Goal: Information Seeking & Learning: Check status

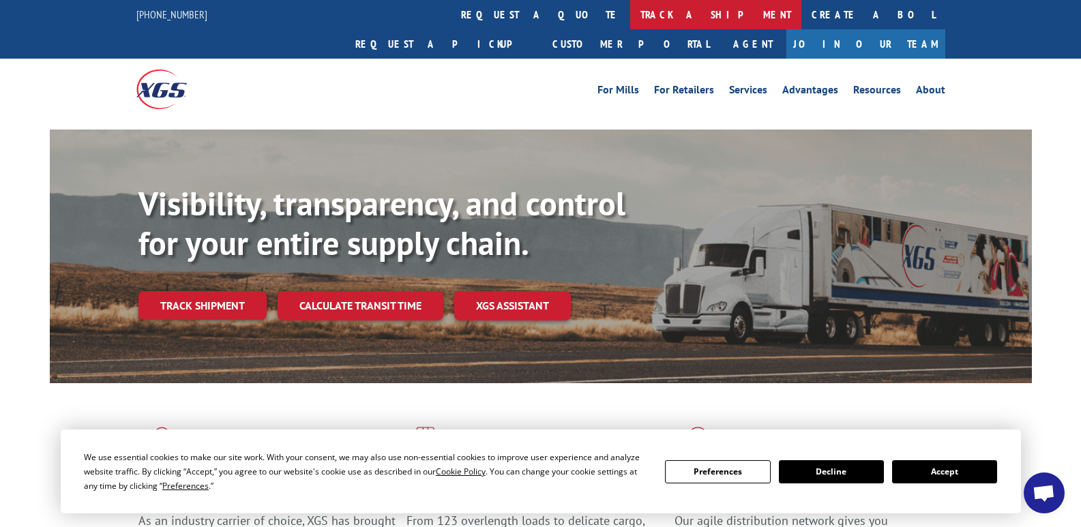
click at [630, 12] on link "track a shipment" at bounding box center [715, 14] width 171 height 29
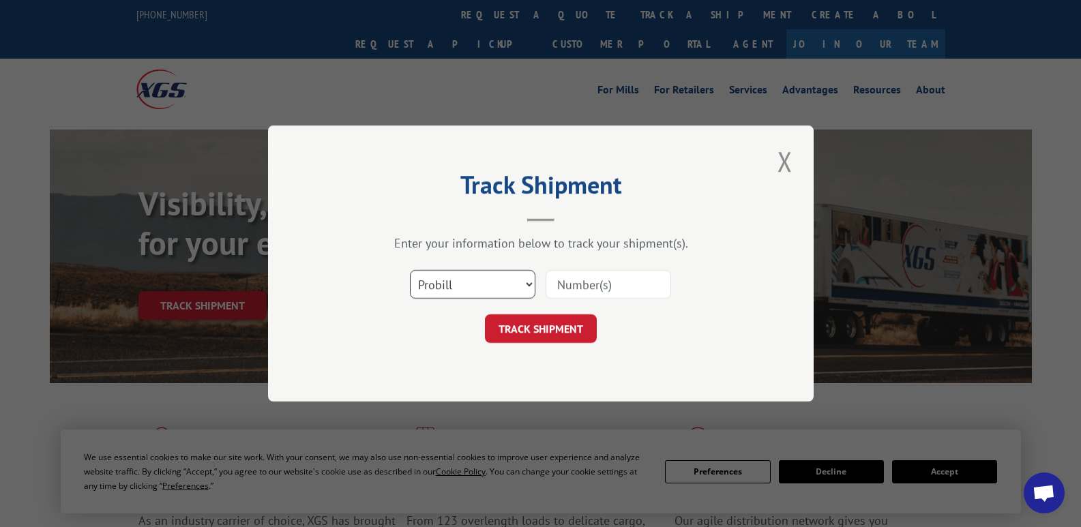
click at [475, 286] on select "Select category... Probill BOL PO" at bounding box center [473, 284] width 126 height 29
select select "po"
click at [410, 270] on select "Select category... Probill BOL PO" at bounding box center [473, 284] width 126 height 29
click at [636, 285] on input at bounding box center [609, 284] width 126 height 29
type input "W080725STA"
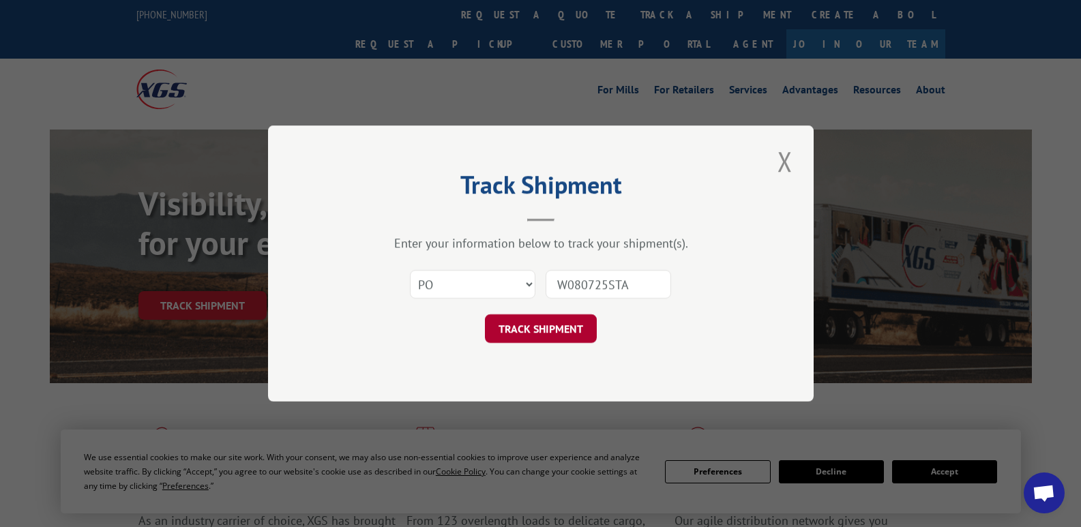
click at [512, 332] on button "TRACK SHIPMENT" at bounding box center [541, 328] width 112 height 29
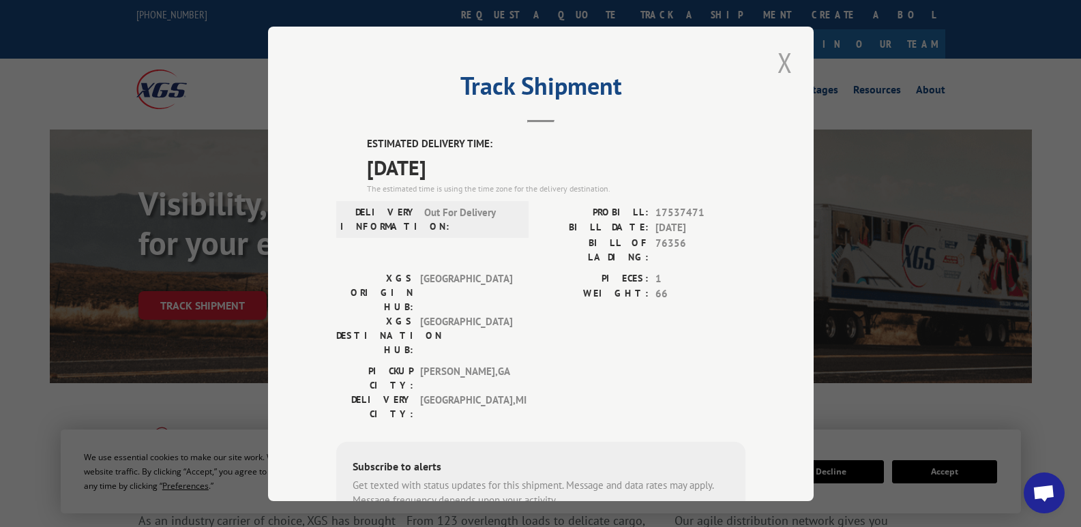
click at [778, 57] on button "Close modal" at bounding box center [785, 63] width 23 height 38
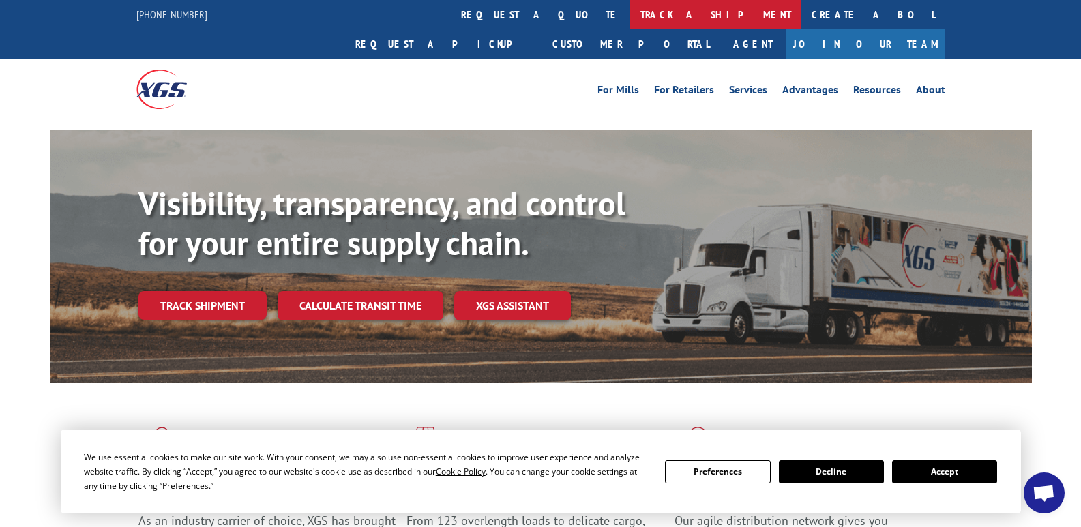
click at [630, 14] on link "track a shipment" at bounding box center [715, 14] width 171 height 29
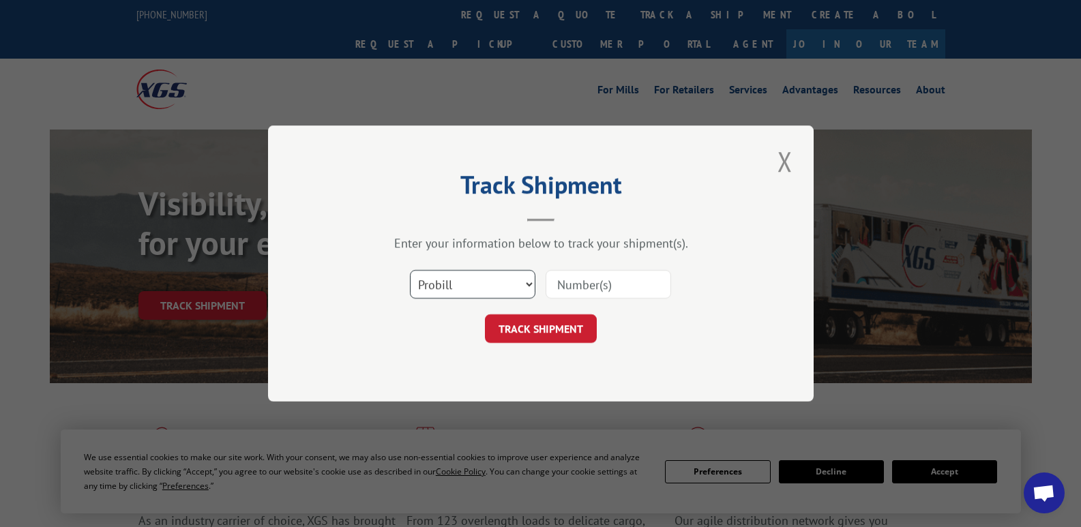
click at [465, 280] on select "Select category... Probill BOL PO" at bounding box center [473, 284] width 126 height 29
select select "bol"
click at [410, 270] on select "Select category... Probill BOL PO" at bounding box center [473, 284] width 126 height 29
paste input "6761663"
type input "6761663"
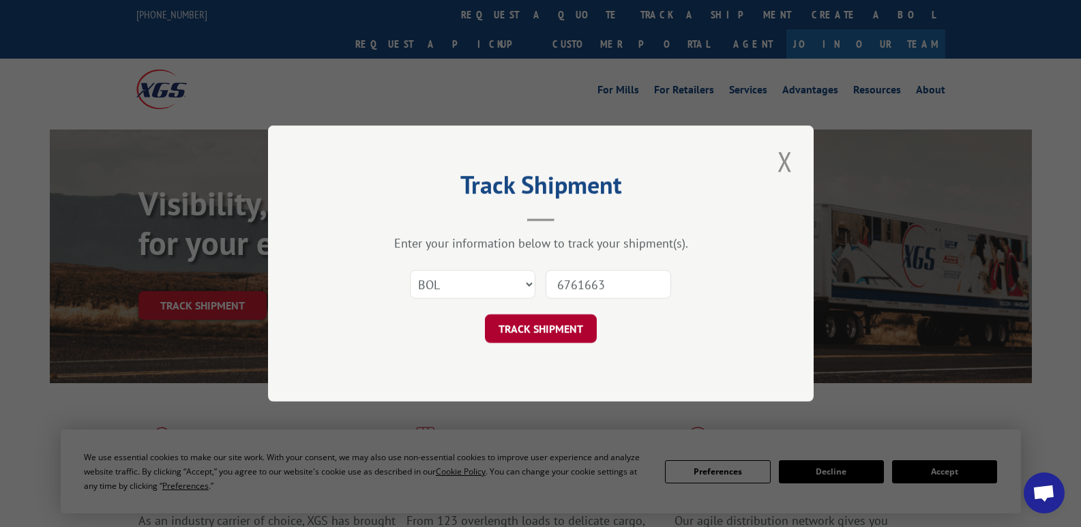
click at [529, 323] on button "TRACK SHIPMENT" at bounding box center [541, 328] width 112 height 29
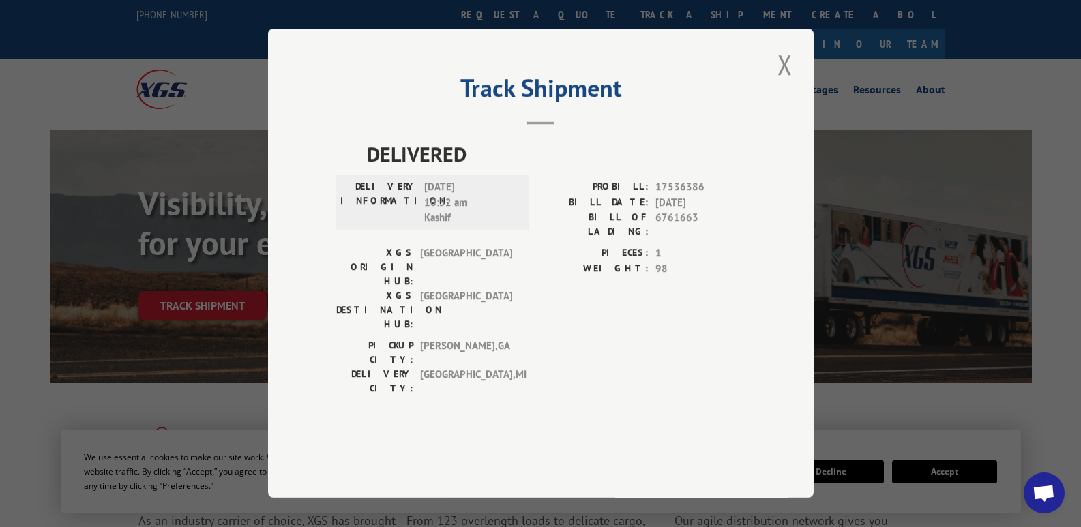
click at [777, 83] on button "Close modal" at bounding box center [785, 65] width 23 height 38
